Goal: Task Accomplishment & Management: Manage account settings

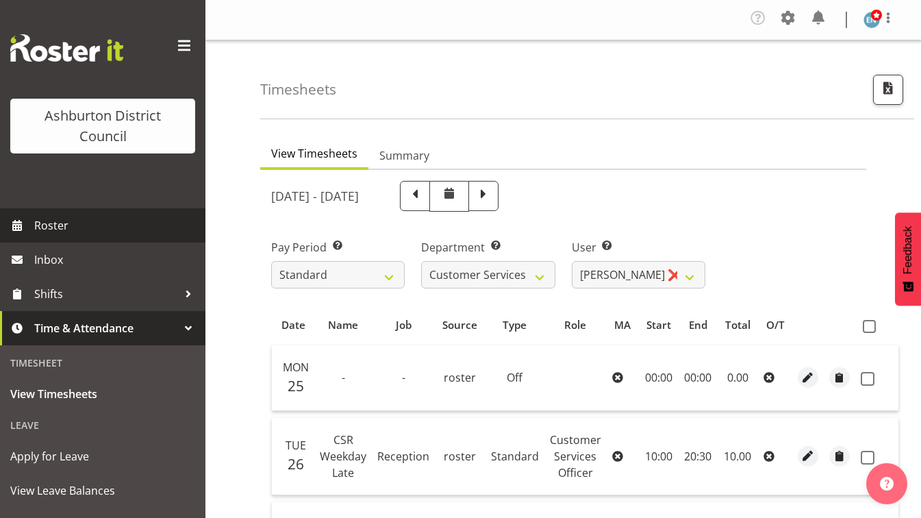
select select "82"
click at [110, 220] on span "Roster" at bounding box center [116, 225] width 164 height 21
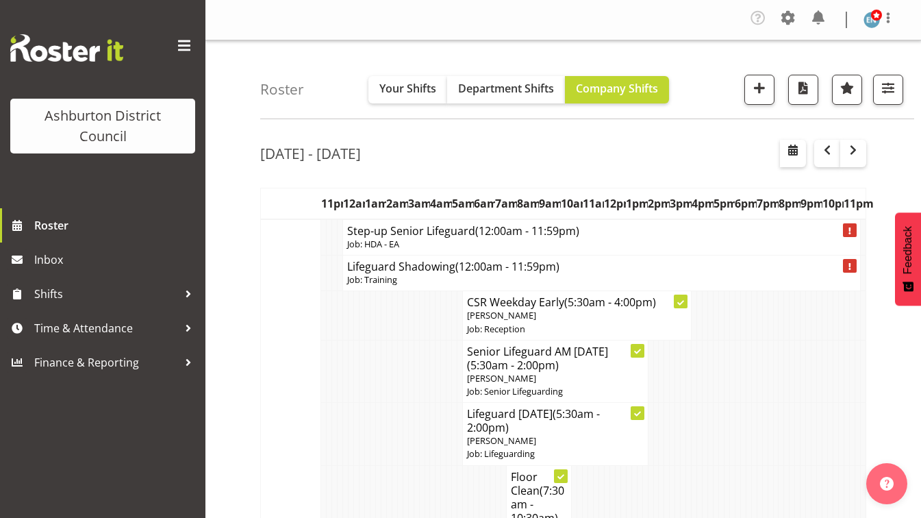
click at [787, 147] on span "button" at bounding box center [793, 150] width 16 height 16
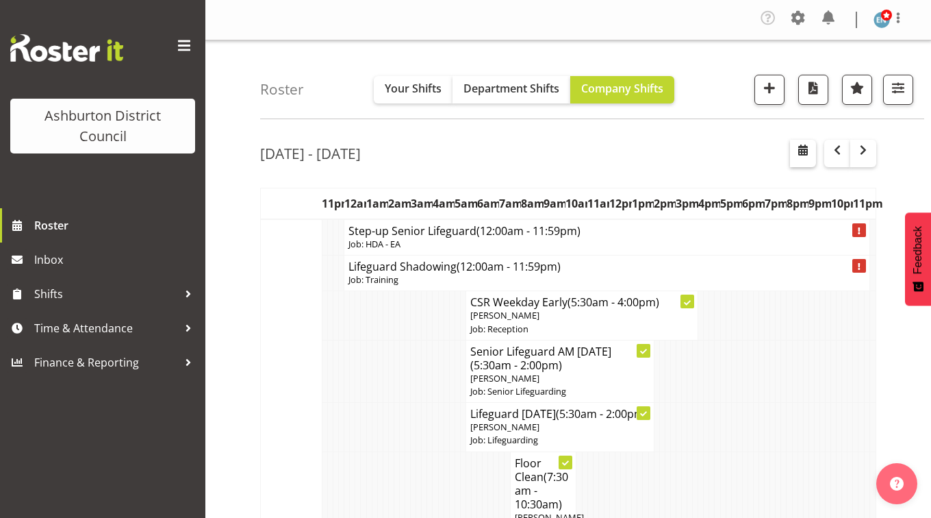
select select "8"
select select "2025"
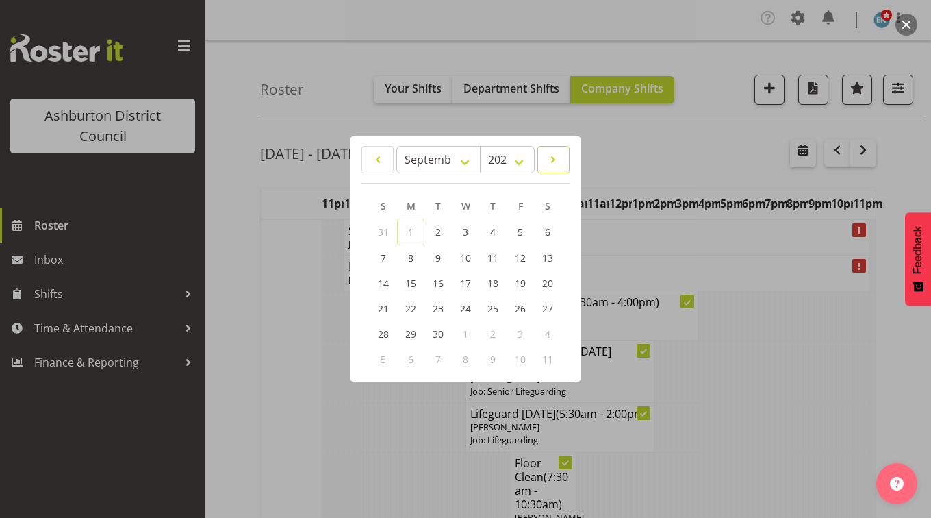
click at [545, 155] on link at bounding box center [553, 159] width 32 height 27
select select "9"
click at [461, 238] on link "1" at bounding box center [465, 231] width 27 height 25
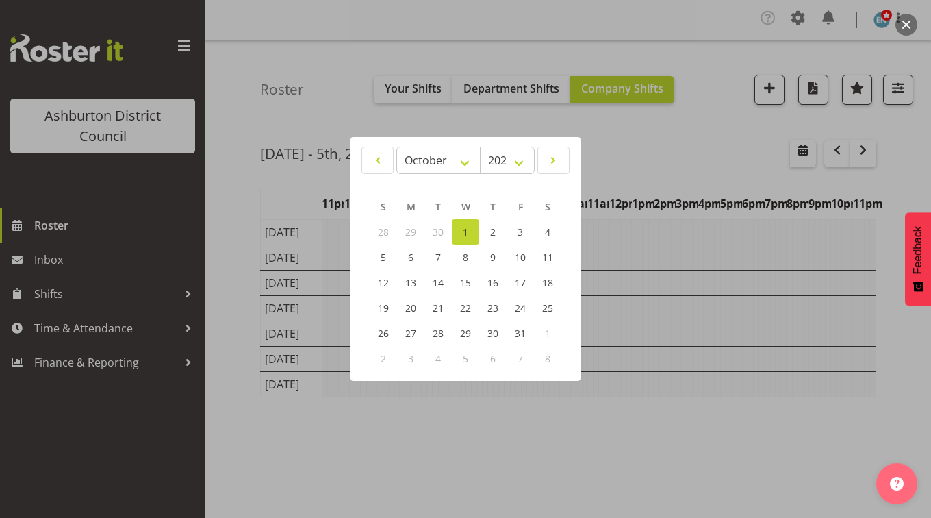
click at [237, 307] on div at bounding box center [465, 259] width 931 height 518
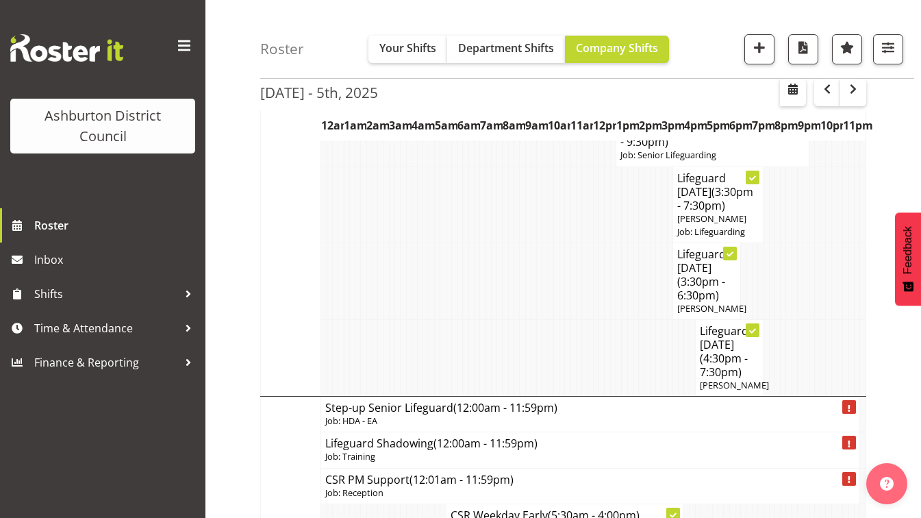
scroll to position [2719, 0]
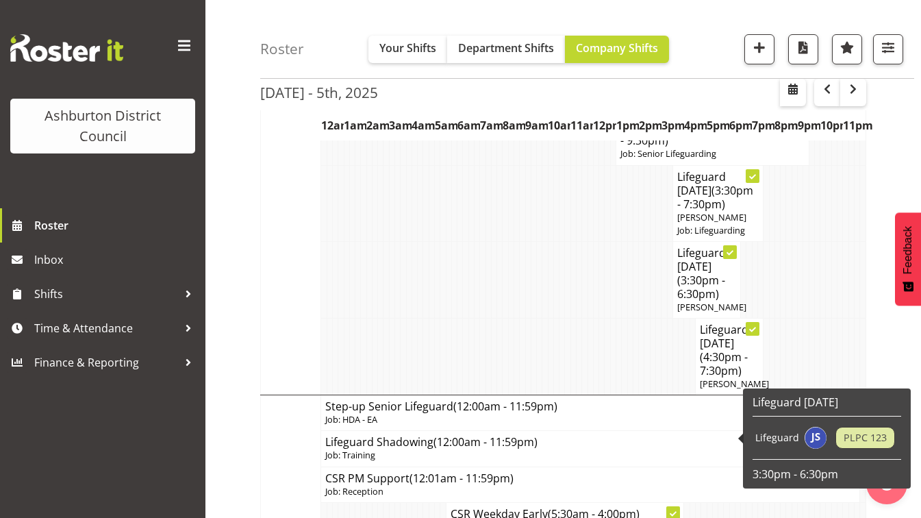
click at [708, 301] on span "(3:30pm - 6:30pm)" at bounding box center [701, 286] width 48 height 29
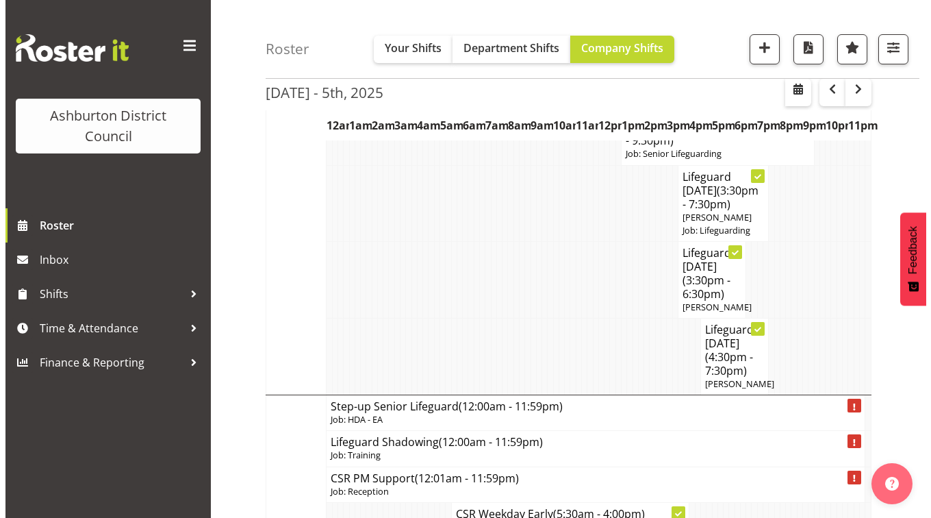
scroll to position [2705, 0]
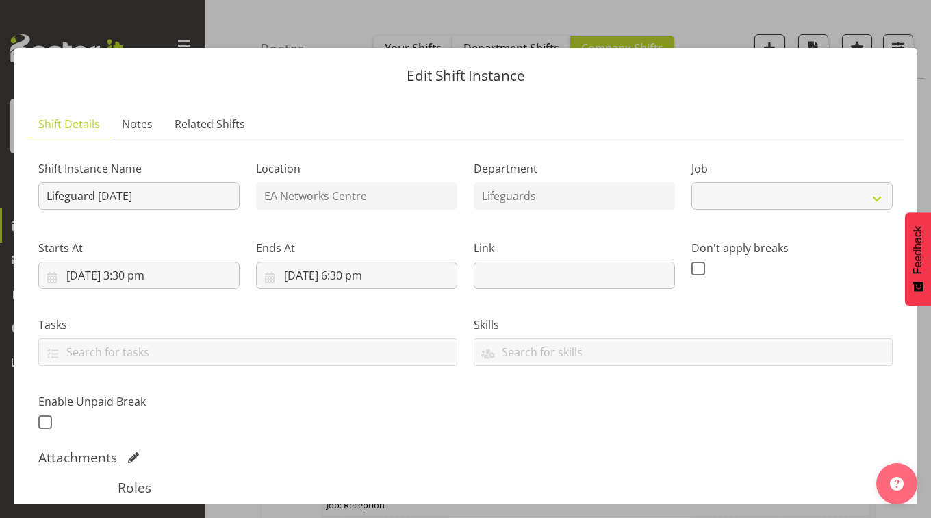
select select "38"
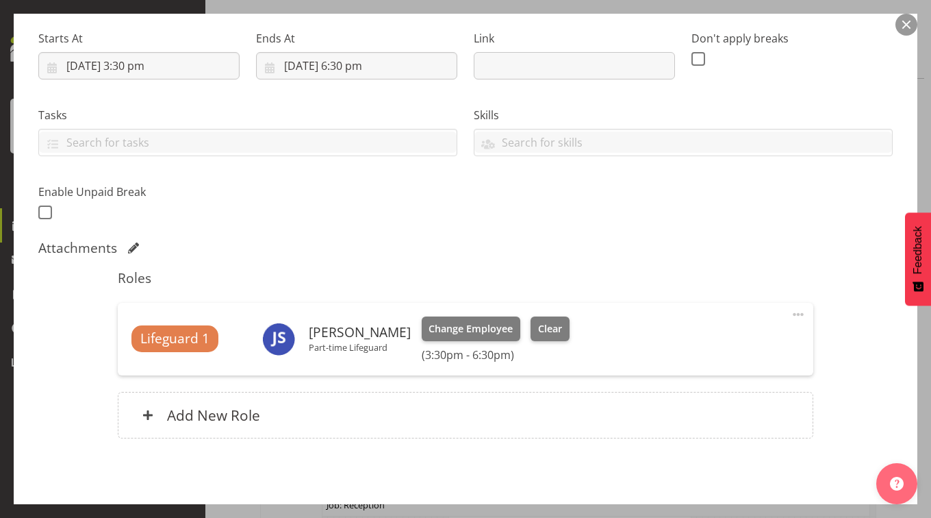
scroll to position [229, 0]
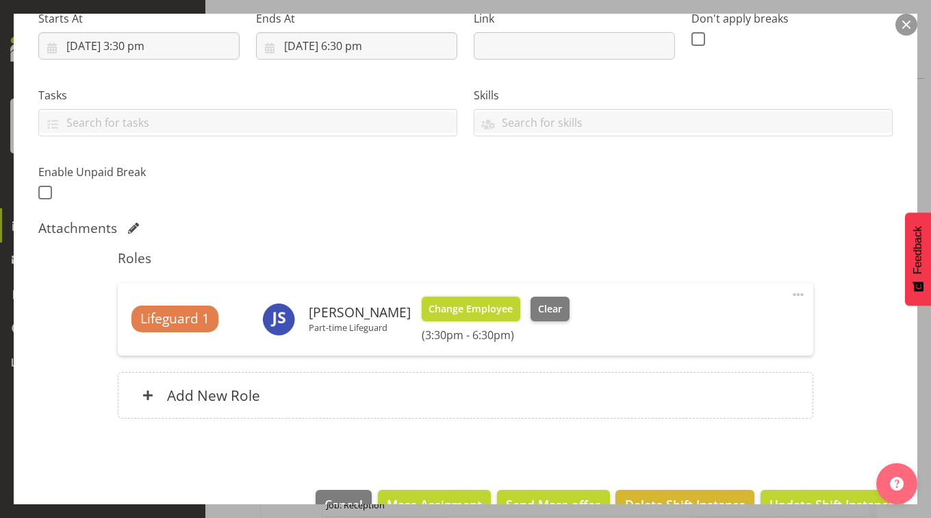
click at [470, 307] on span "Change Employee" at bounding box center [471, 308] width 84 height 15
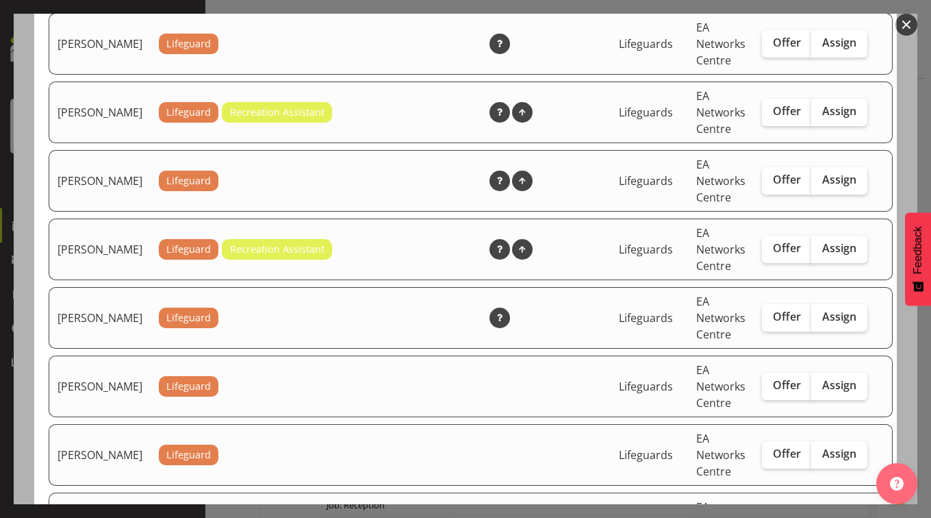
scroll to position [2087, 0]
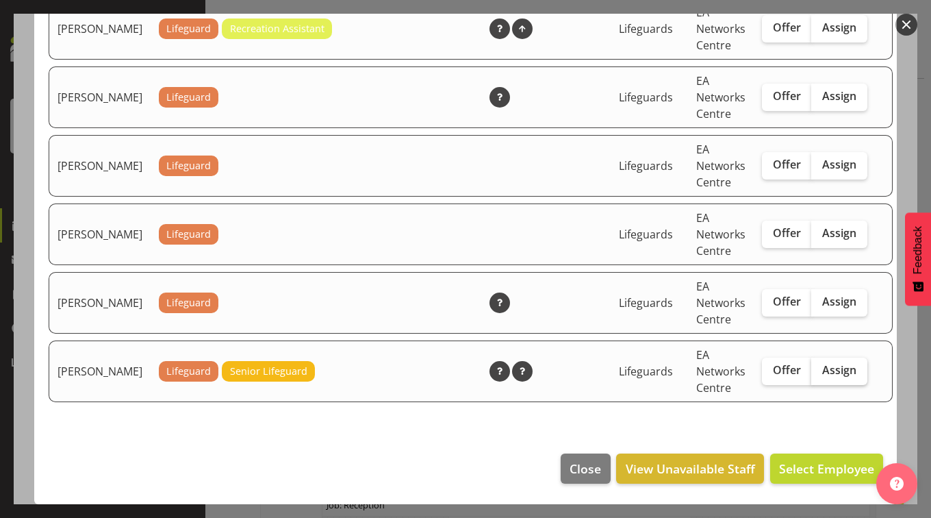
click at [822, 377] on span "Assign" at bounding box center [839, 370] width 34 height 14
click at [813, 374] on input "Assign" at bounding box center [815, 370] width 9 height 9
checkbox input "true"
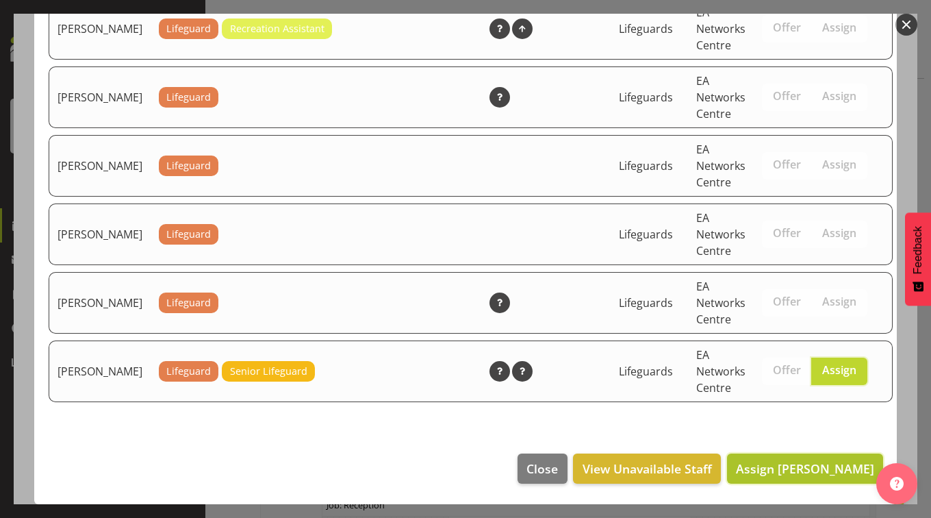
click at [828, 474] on span "Assign Zanthe Butterick" at bounding box center [805, 468] width 138 height 16
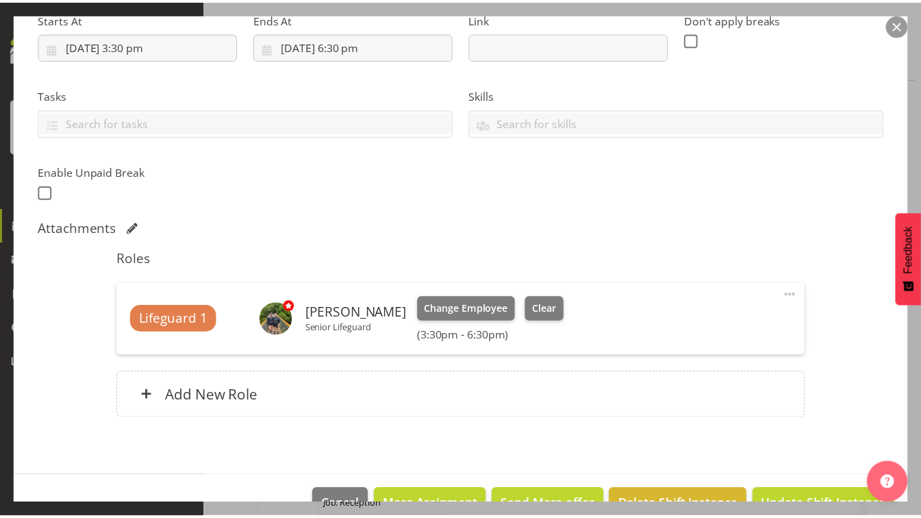
scroll to position [2719, 0]
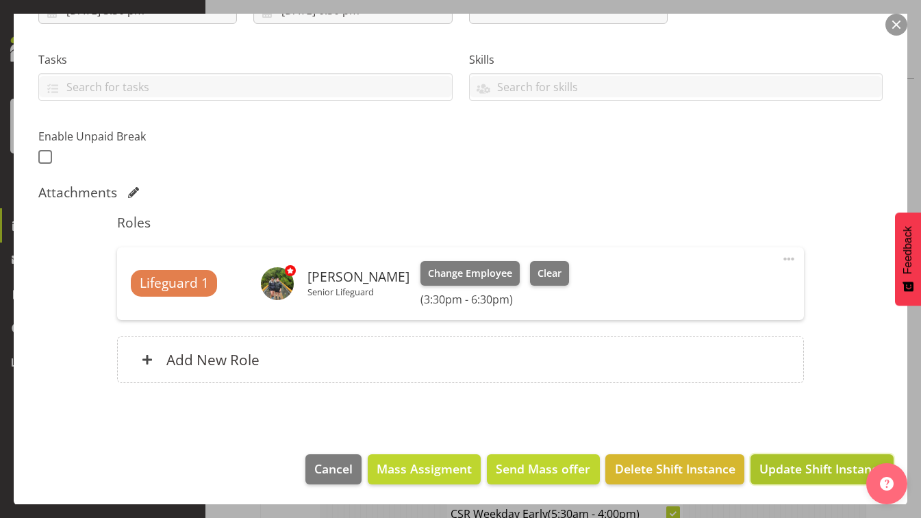
click at [785, 472] on span "Update Shift Instance" at bounding box center [821, 468] width 125 height 18
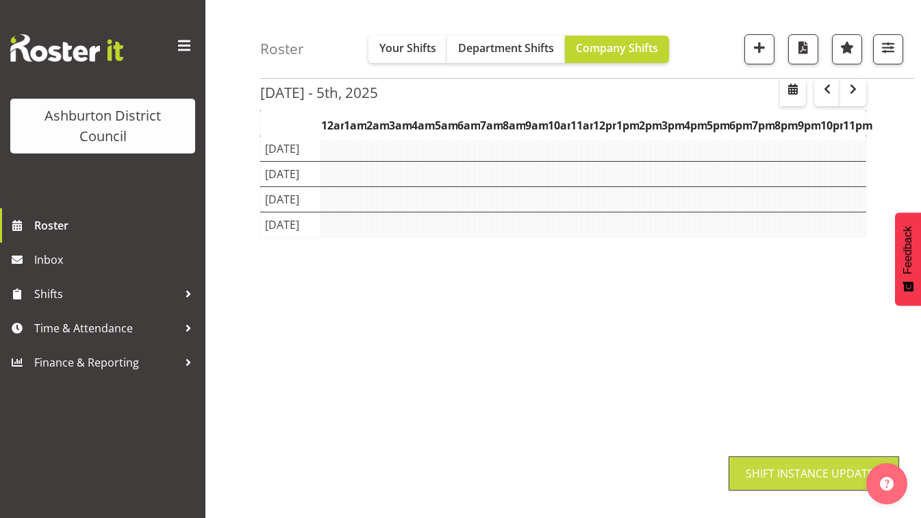
scroll to position [160, 0]
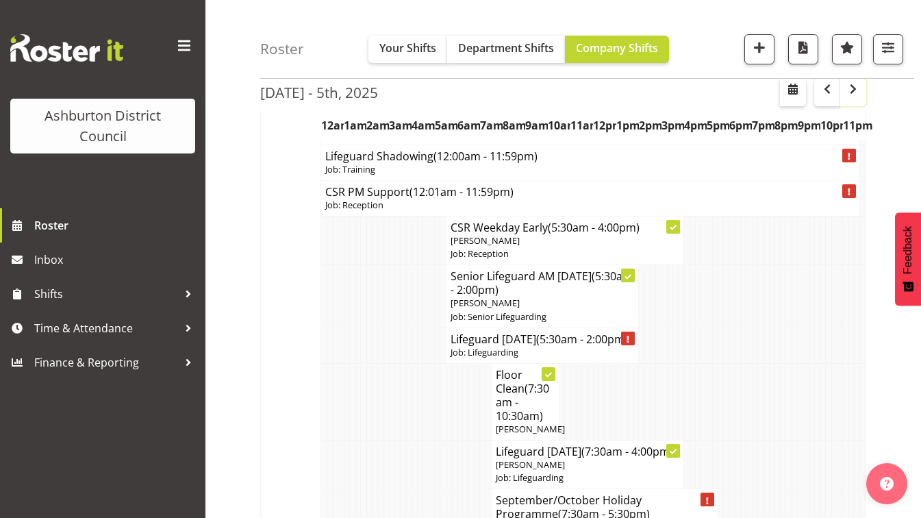
click at [849, 95] on span "button" at bounding box center [853, 89] width 16 height 16
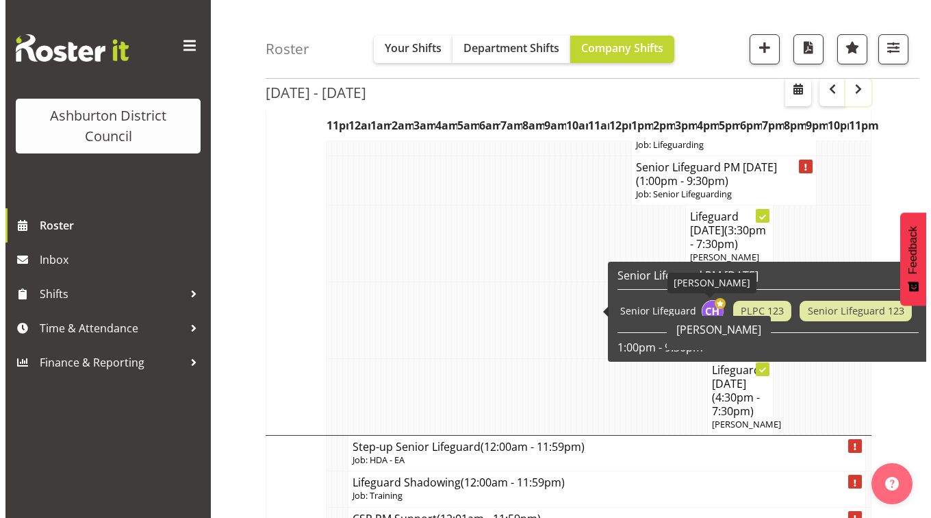
scroll to position [2391, 0]
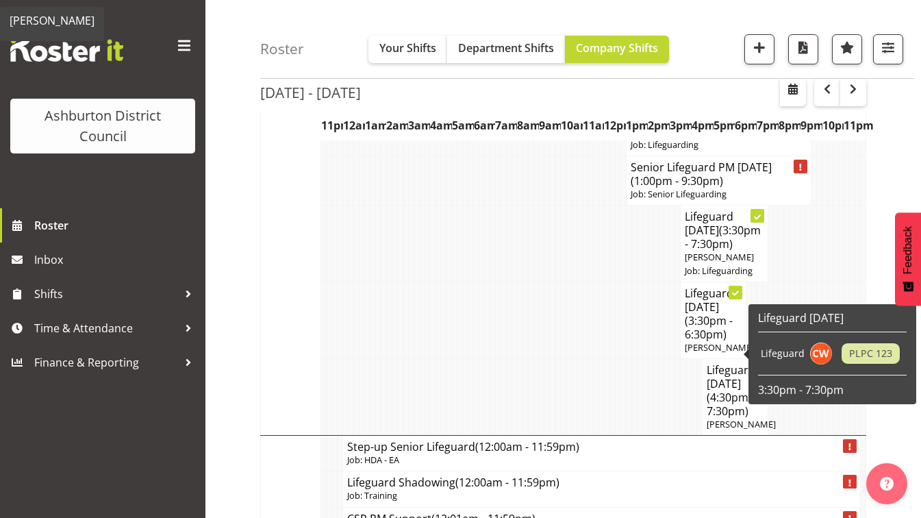
click at [712, 353] on span "[PERSON_NAME]" at bounding box center [719, 347] width 69 height 12
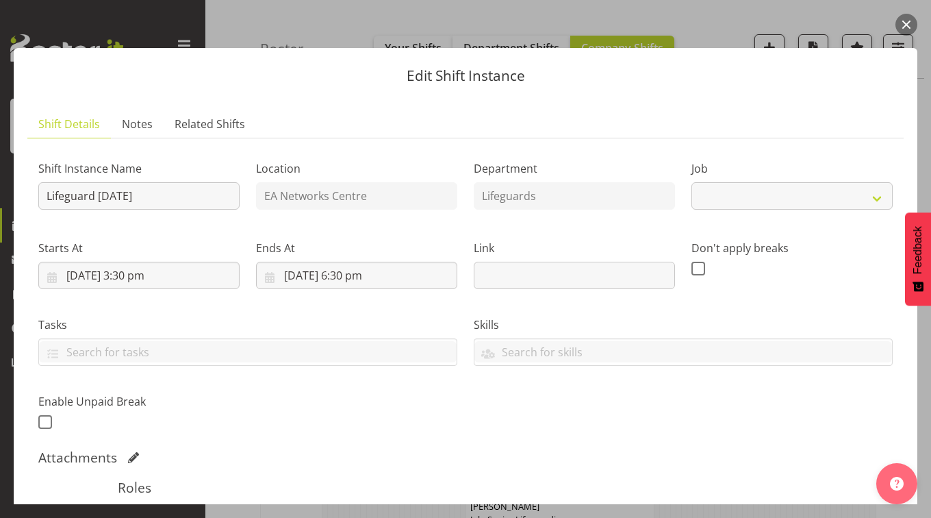
select select "38"
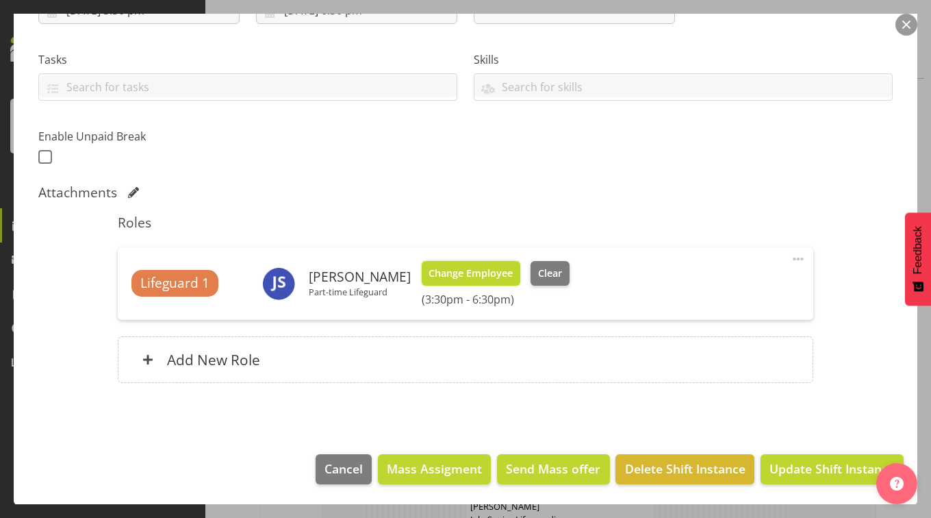
click at [453, 271] on span "Change Employee" at bounding box center [471, 273] width 84 height 15
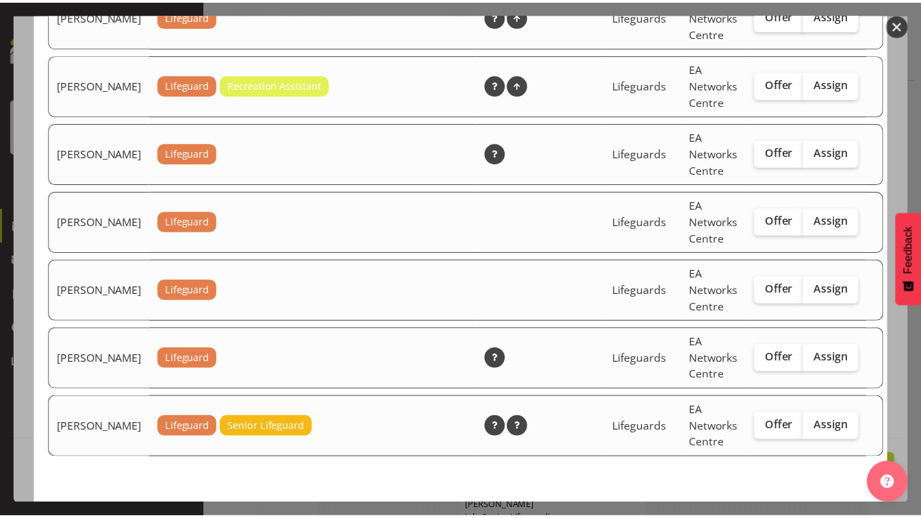
scroll to position [2224, 0]
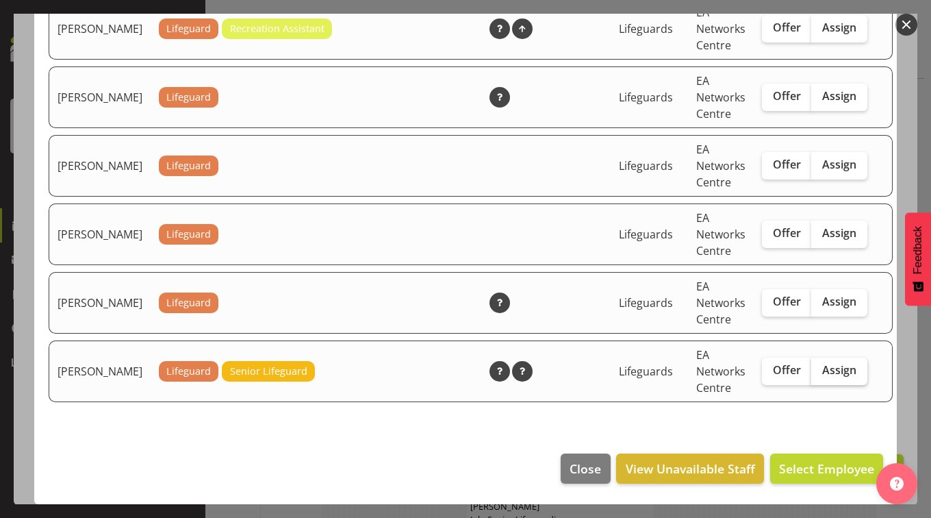
click at [811, 379] on label "Assign" at bounding box center [839, 370] width 56 height 27
click at [811, 374] on input "Assign" at bounding box center [815, 370] width 9 height 9
checkbox input "true"
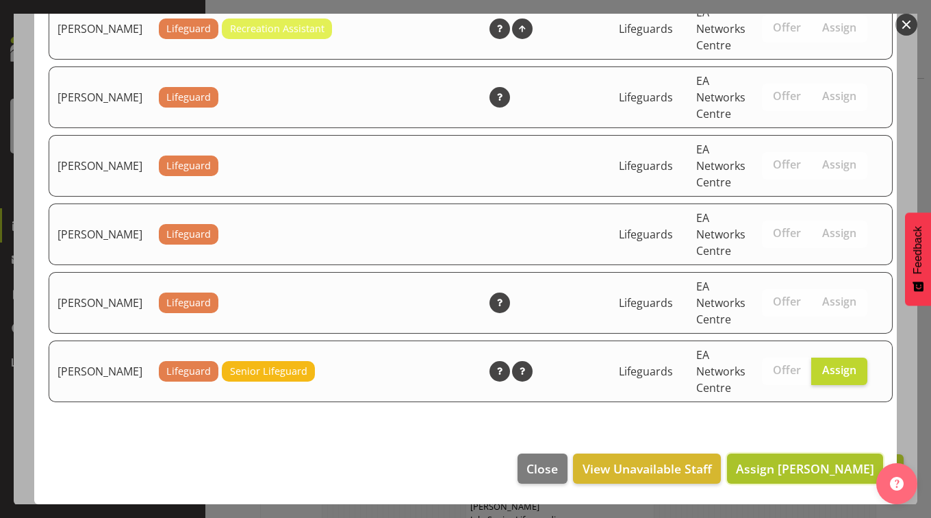
click at [820, 461] on span "Assign Zanthe Butterick" at bounding box center [805, 468] width 138 height 16
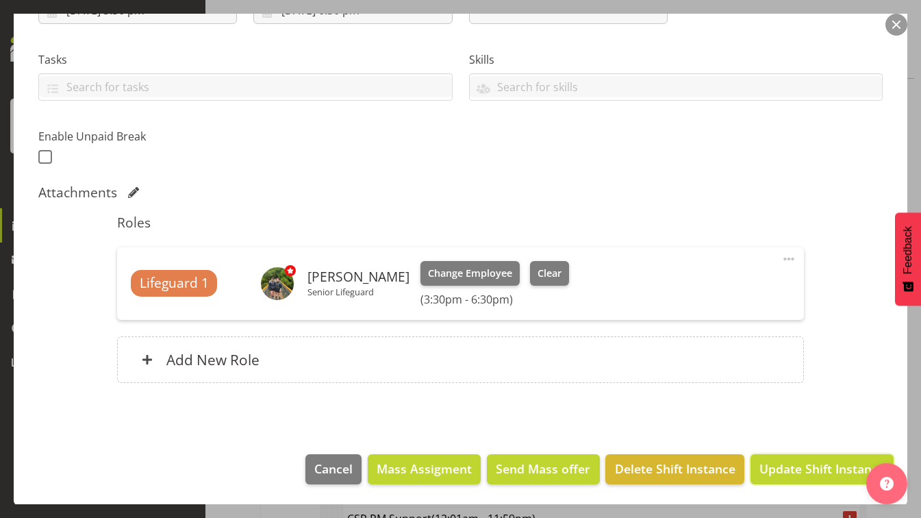
click at [820, 461] on span "Update Shift Instance" at bounding box center [821, 468] width 125 height 18
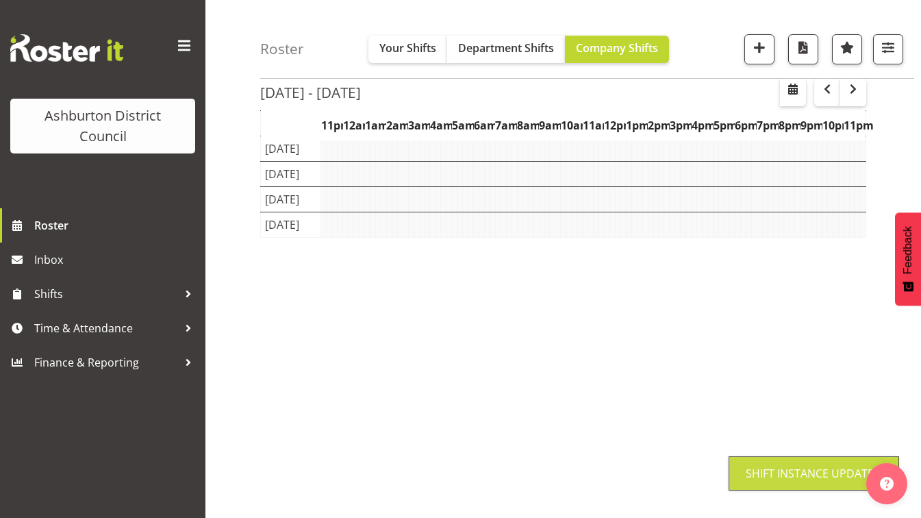
scroll to position [160, 0]
click at [882, 167] on div "Oct 6th - 12th, 2025 October 06 - 12, 2025 Today Day Week Fortnight Month calen…" at bounding box center [590, 244] width 661 height 548
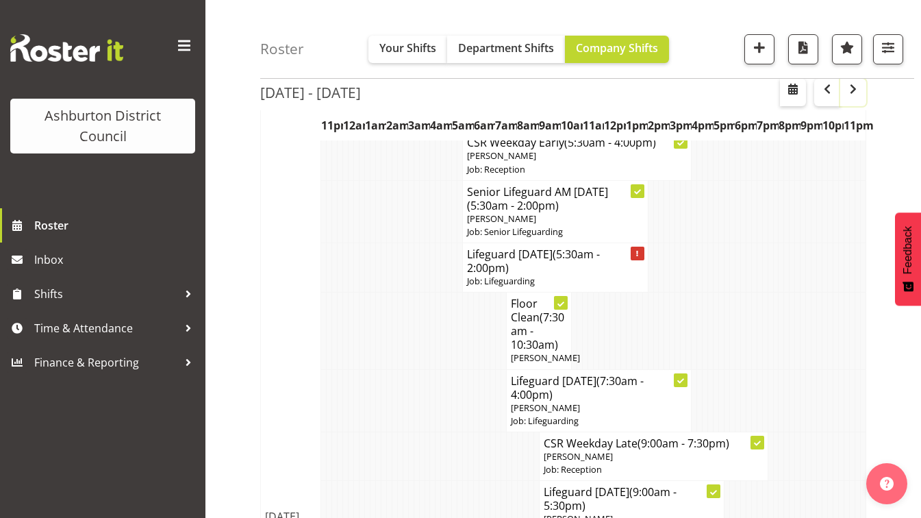
click at [852, 85] on span "button" at bounding box center [853, 89] width 16 height 16
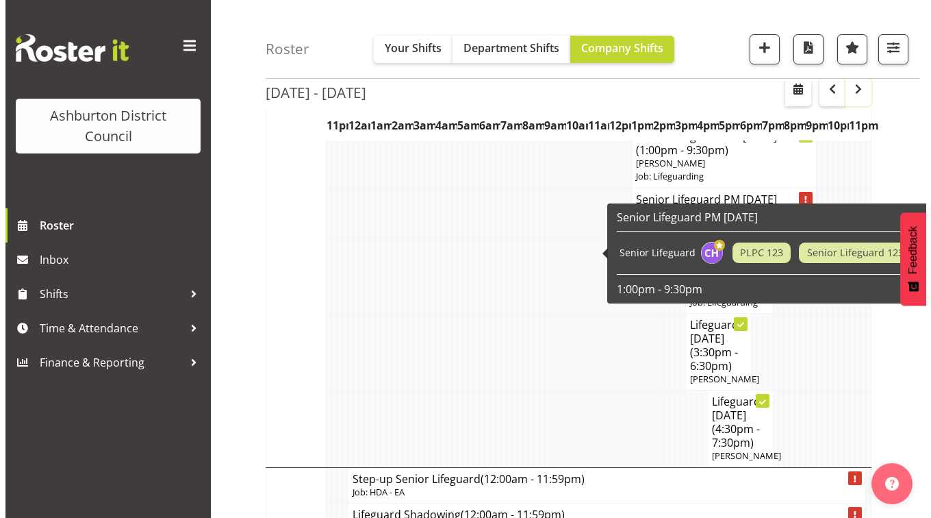
scroll to position [2388, 0]
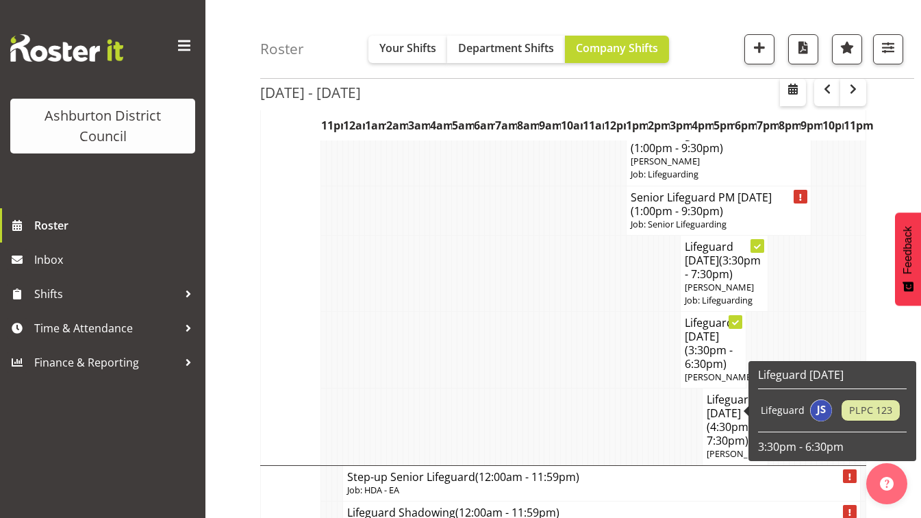
click at [720, 371] on span "(3:30pm - 6:30pm)" at bounding box center [709, 356] width 48 height 29
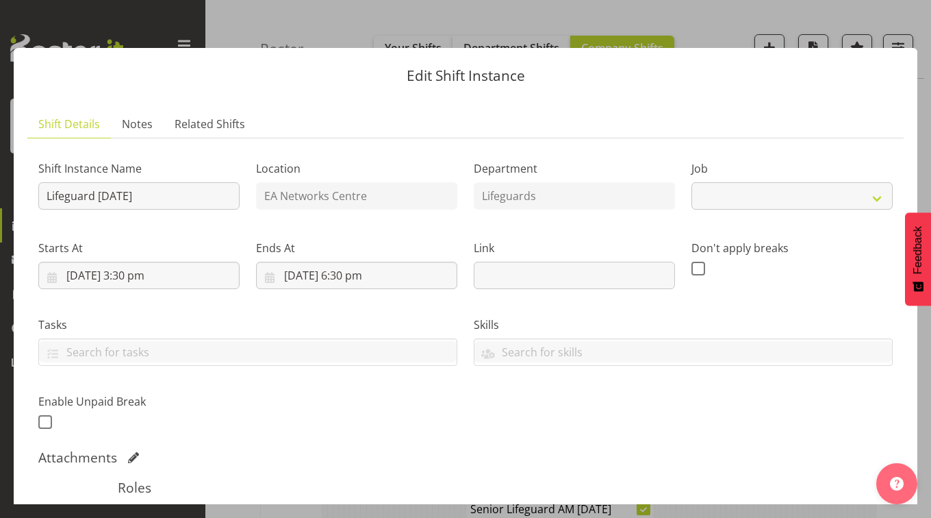
select select "38"
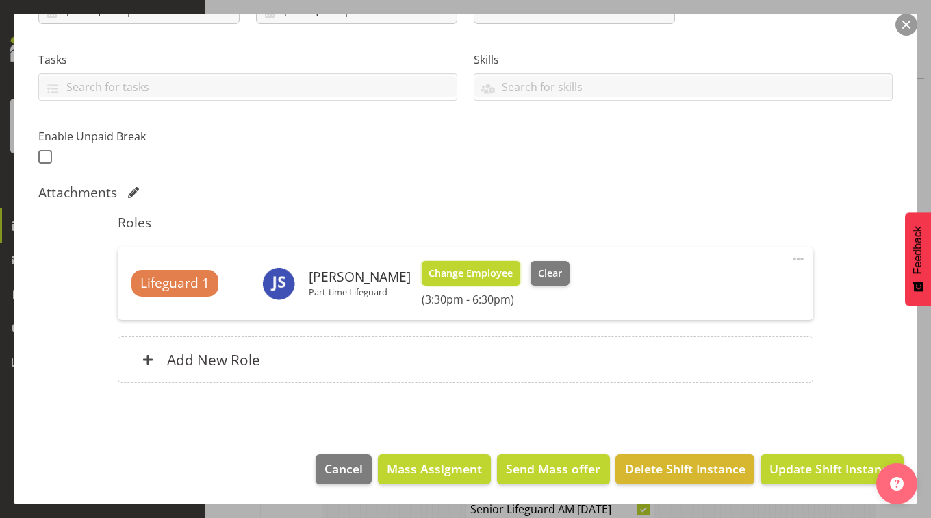
click at [485, 277] on span "Change Employee" at bounding box center [471, 273] width 84 height 15
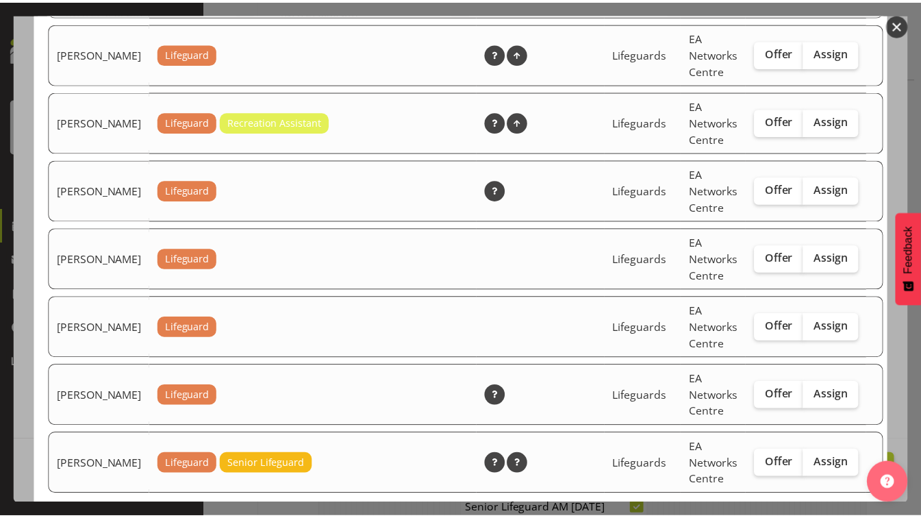
scroll to position [2224, 0]
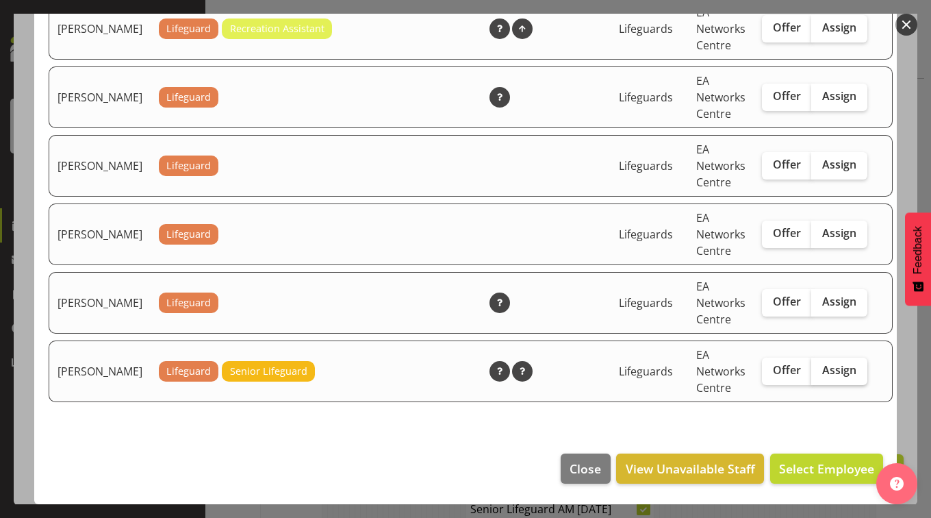
click at [822, 368] on span "Assign" at bounding box center [839, 370] width 34 height 14
click at [817, 368] on input "Assign" at bounding box center [815, 370] width 9 height 9
checkbox input "true"
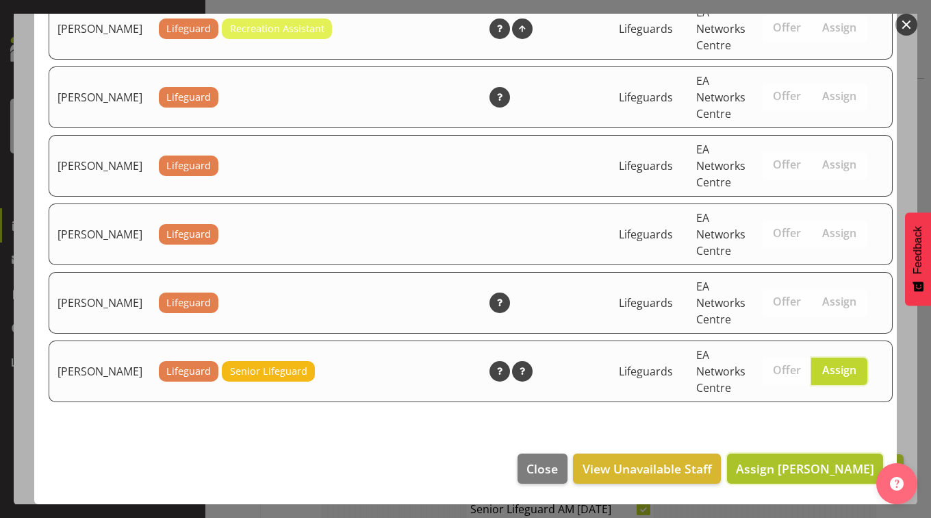
click at [817, 466] on span "Assign Zanthe Butterick" at bounding box center [805, 468] width 138 height 16
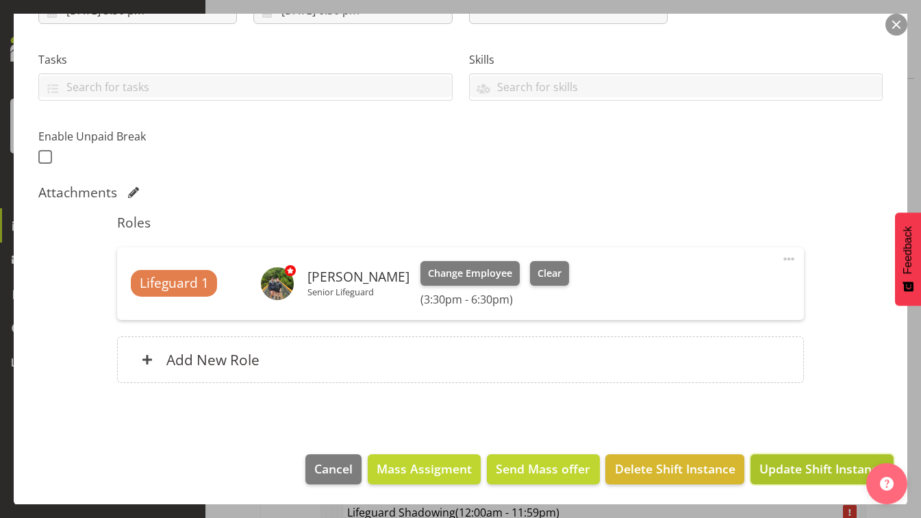
click at [811, 471] on span "Update Shift Instance" at bounding box center [821, 468] width 125 height 18
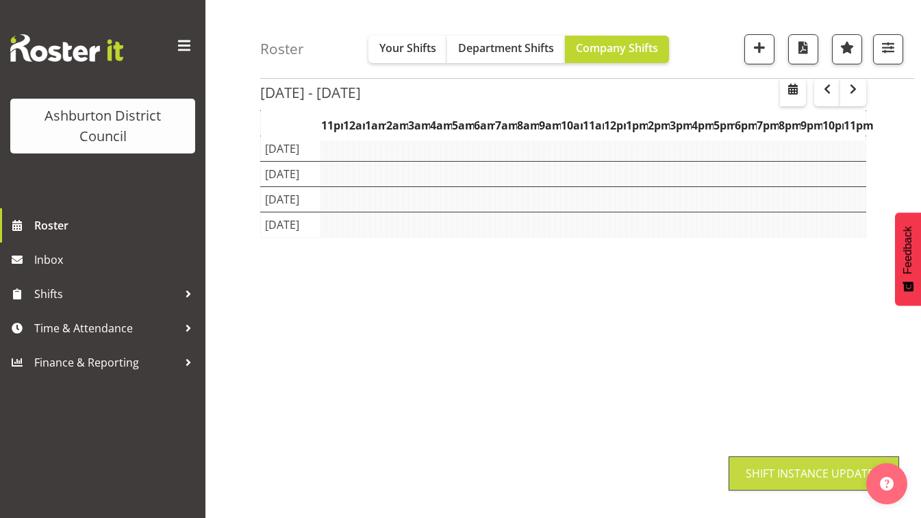
scroll to position [160, 0]
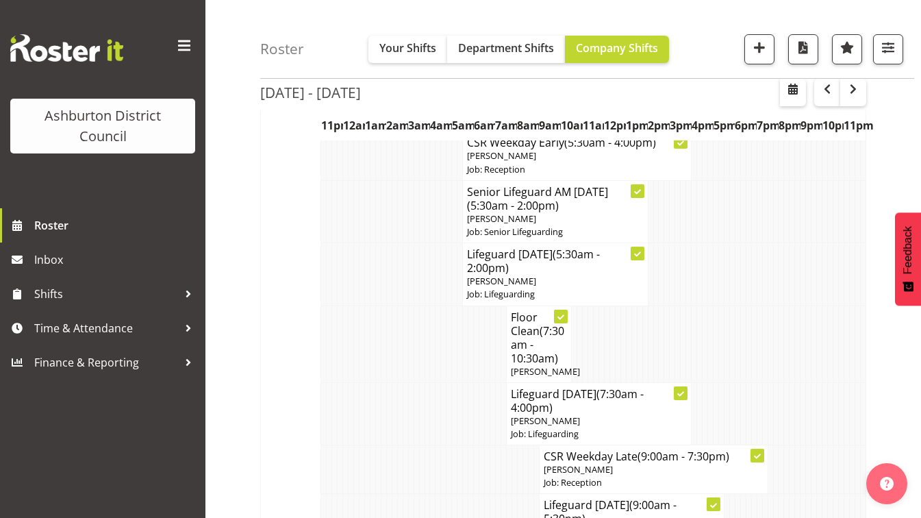
click at [107, 227] on span "Roster" at bounding box center [116, 225] width 164 height 21
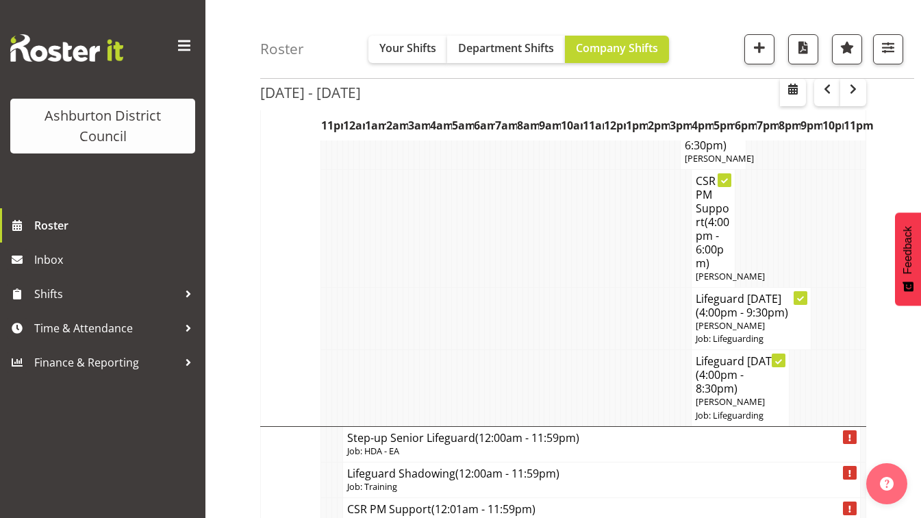
scroll to position [750, 0]
